Goal: Task Accomplishment & Management: Manage account settings

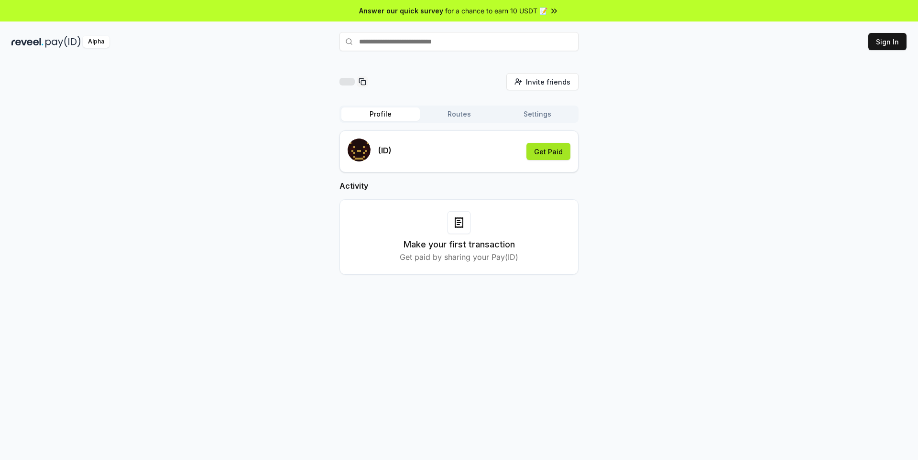
click at [551, 152] on button "Get Paid" at bounding box center [548, 151] width 44 height 17
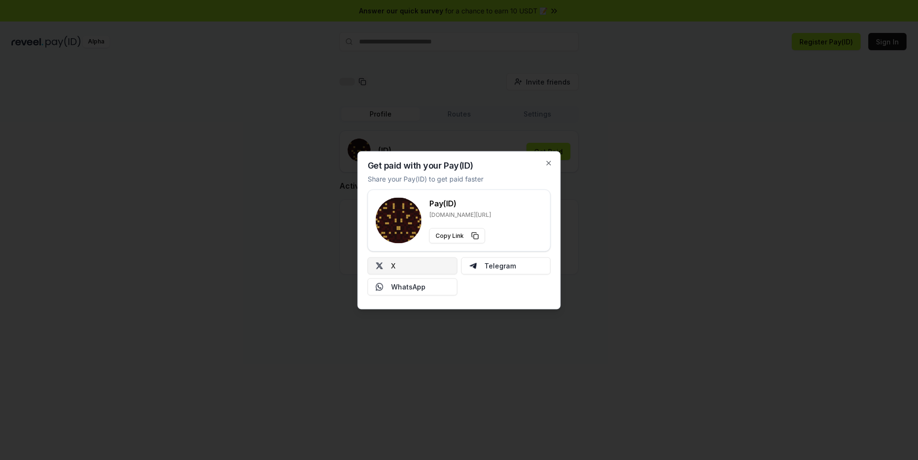
click at [430, 270] on button "X" at bounding box center [413, 265] width 90 height 17
click at [412, 269] on button "X" at bounding box center [413, 265] width 90 height 17
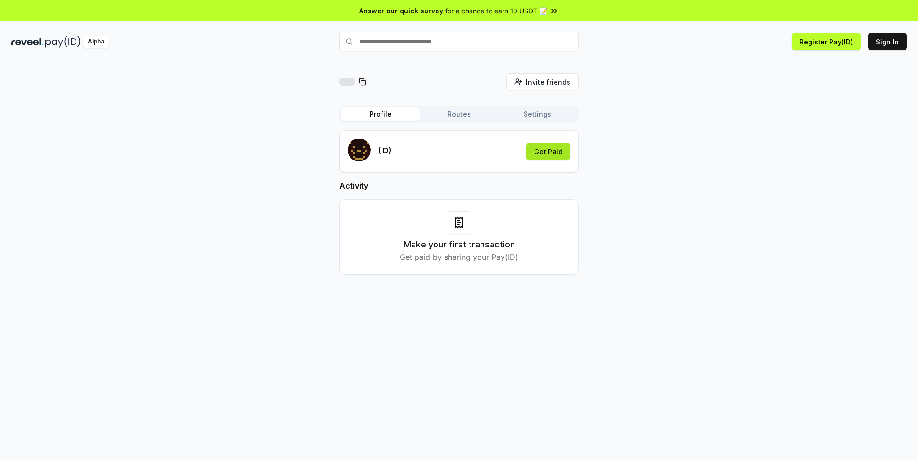
click at [543, 156] on button "Get Paid" at bounding box center [548, 151] width 44 height 17
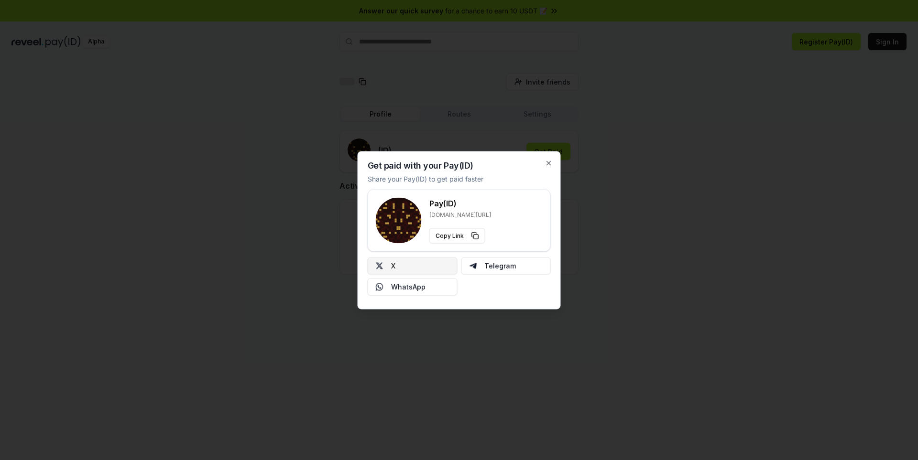
click at [429, 270] on button "X" at bounding box center [413, 265] width 90 height 17
